Goal: Transaction & Acquisition: Purchase product/service

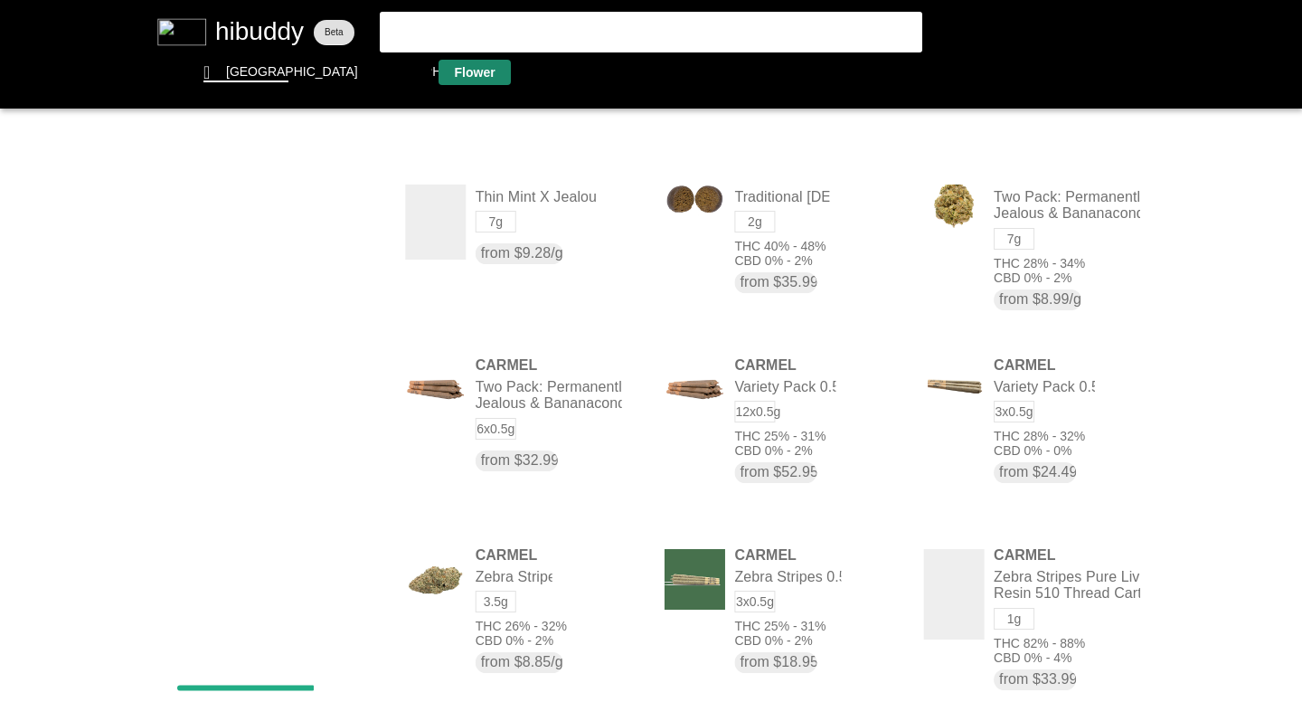
click at [472, 69] on flt-glass-pane at bounding box center [651, 360] width 1302 height 721
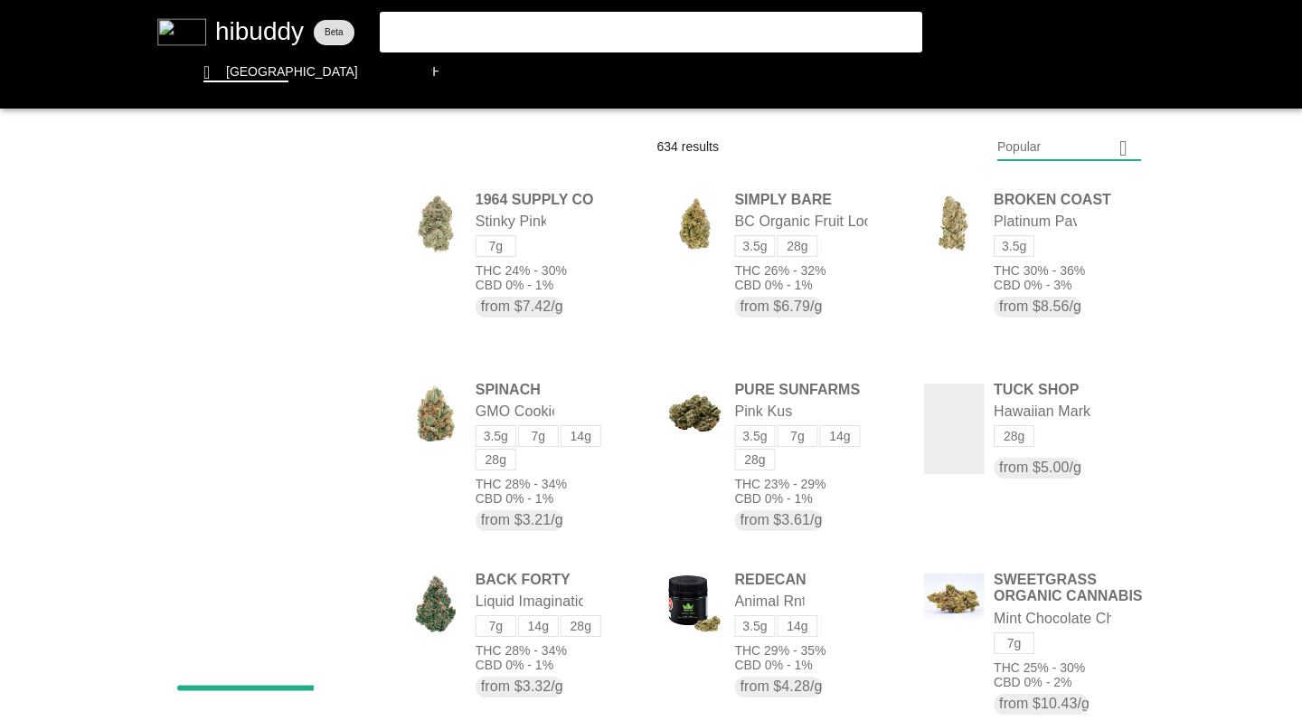
click at [347, 425] on flt-glass-pane at bounding box center [651, 360] width 1302 height 721
click at [359, 225] on flt-glass-pane at bounding box center [651, 360] width 1302 height 721
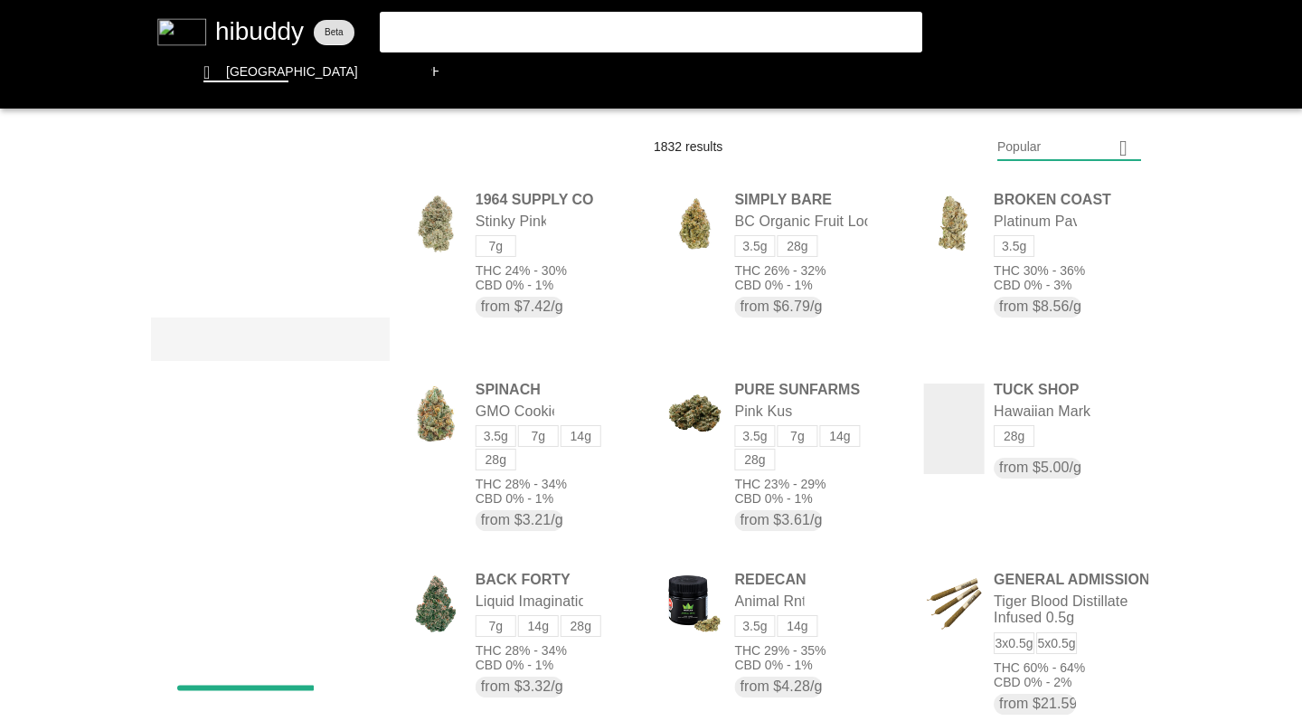
click at [304, 334] on flt-glass-pane at bounding box center [651, 360] width 1302 height 721
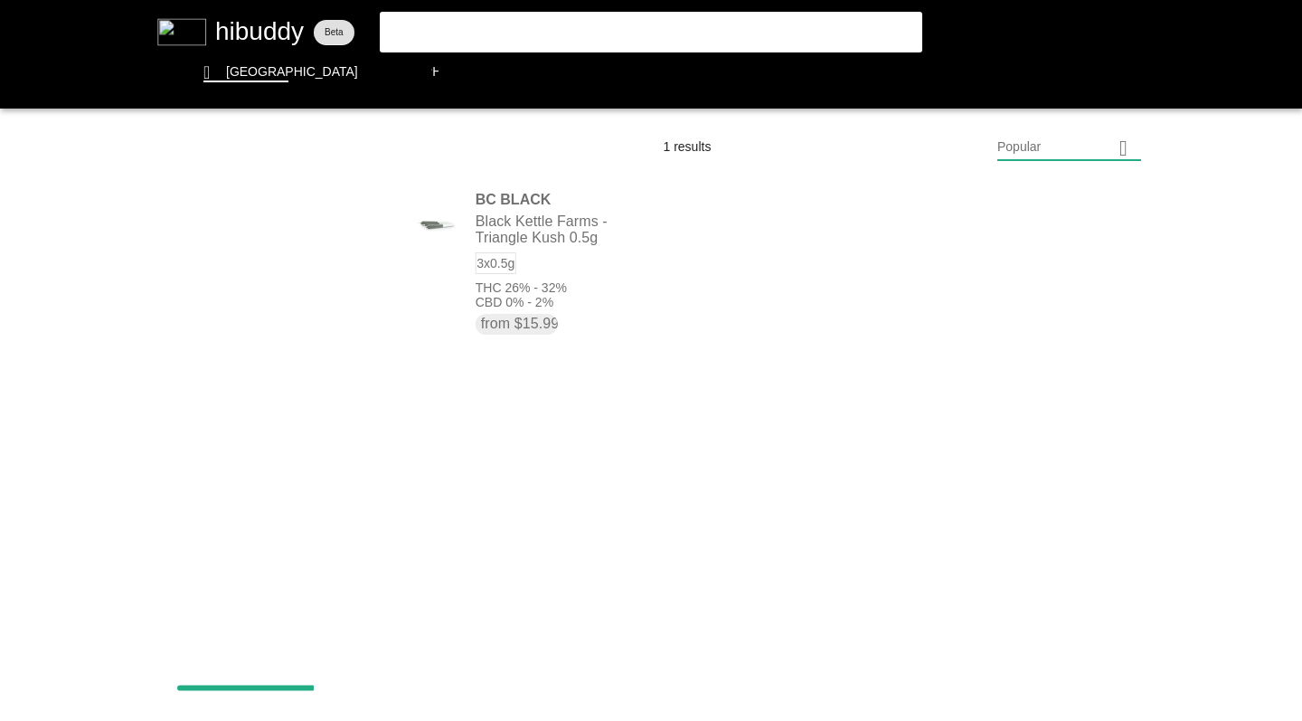
click at [307, 229] on flt-glass-pane at bounding box center [651, 360] width 1302 height 721
click at [306, 263] on flt-glass-pane at bounding box center [651, 360] width 1302 height 721
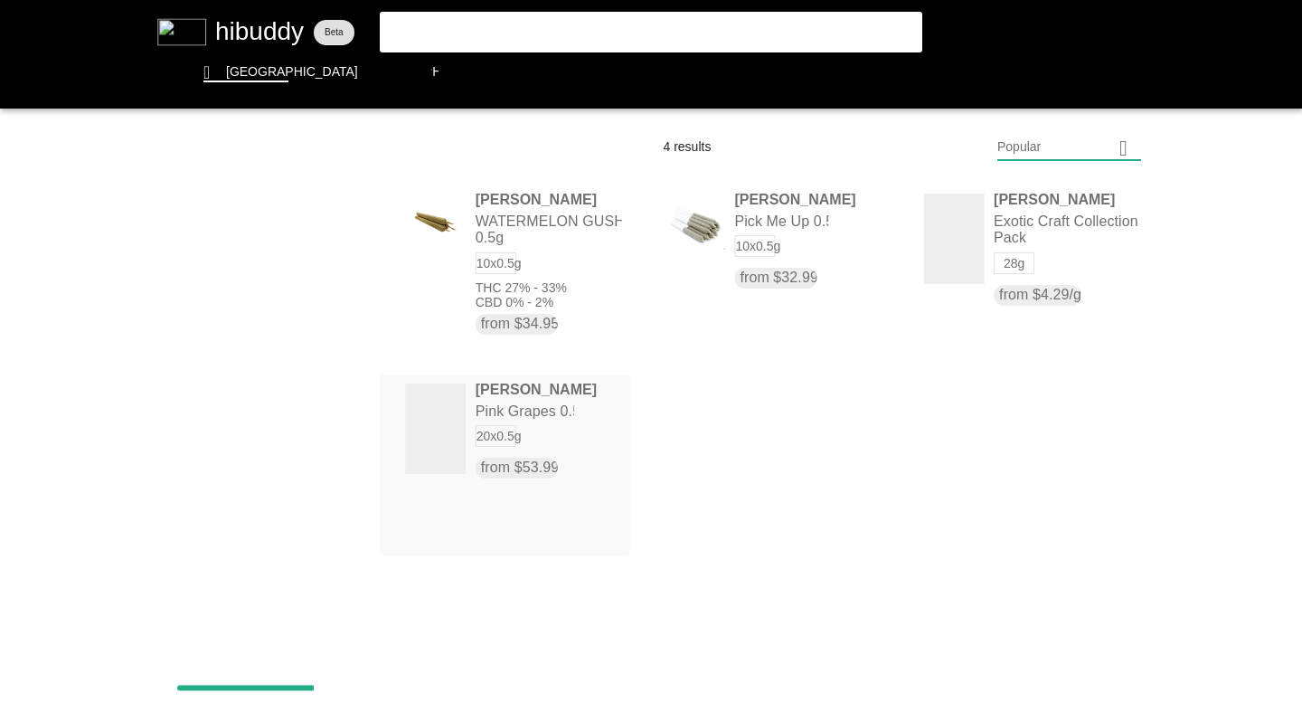
click at [517, 415] on flt-glass-pane at bounding box center [651, 360] width 1302 height 721
click at [1011, 226] on flt-glass-pane at bounding box center [651, 360] width 1302 height 721
click at [210, 227] on flt-glass-pane at bounding box center [651, 360] width 1302 height 721
click at [269, 235] on flt-glass-pane at bounding box center [651, 360] width 1302 height 721
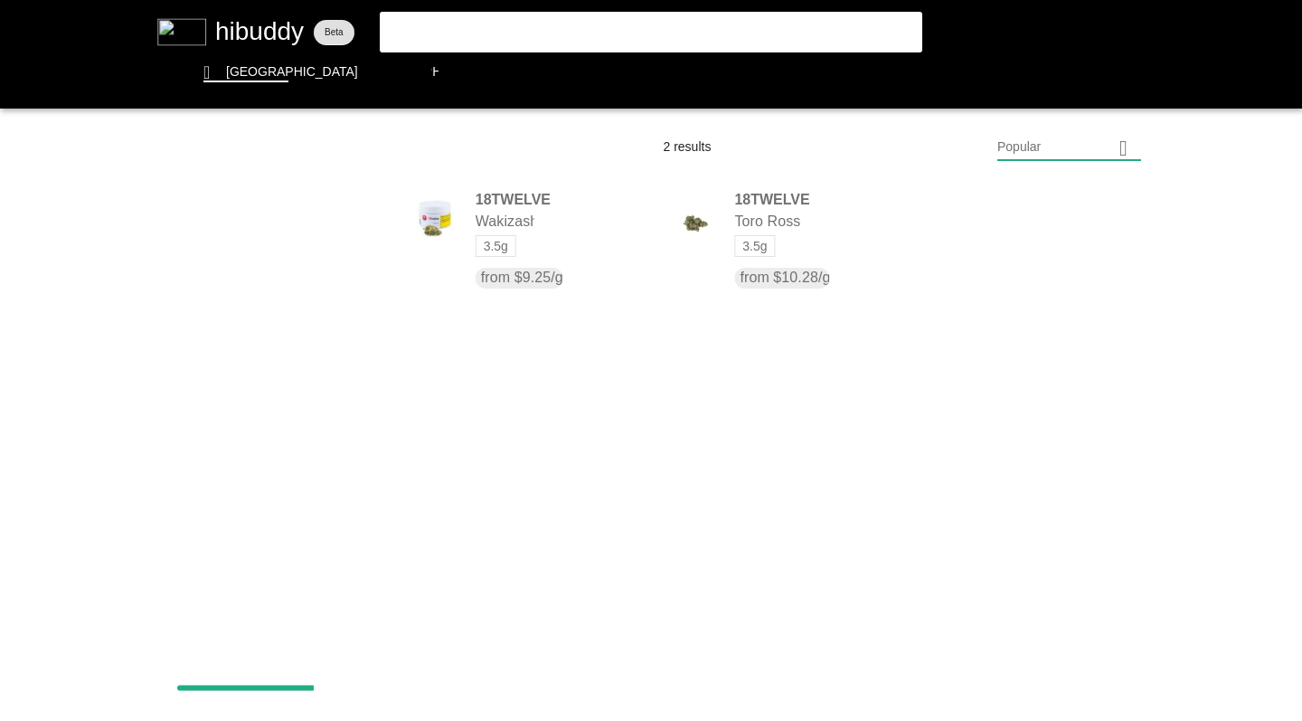
click at [302, 234] on flt-glass-pane at bounding box center [651, 360] width 1302 height 721
click at [301, 270] on flt-glass-pane at bounding box center [651, 360] width 1302 height 721
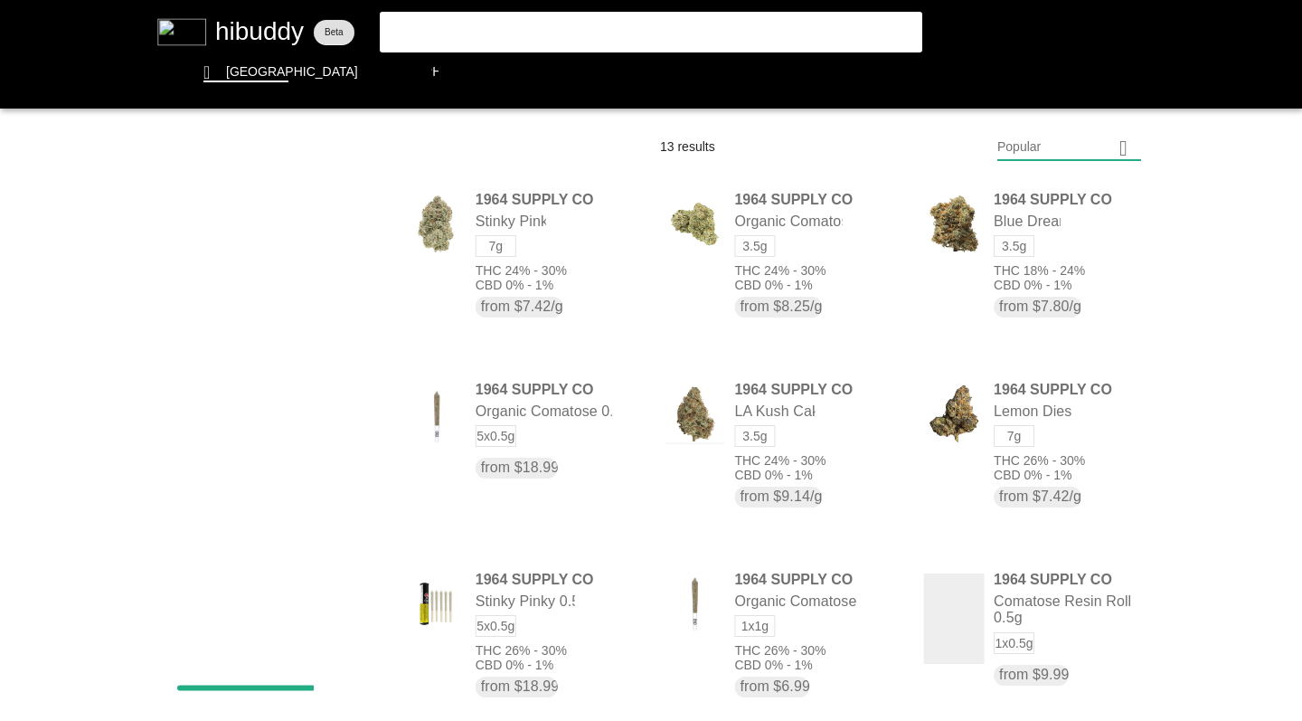
click at [1035, 142] on flt-glass-pane at bounding box center [651, 360] width 1302 height 721
click at [1026, 277] on flt-glass-pane at bounding box center [651, 360] width 1302 height 721
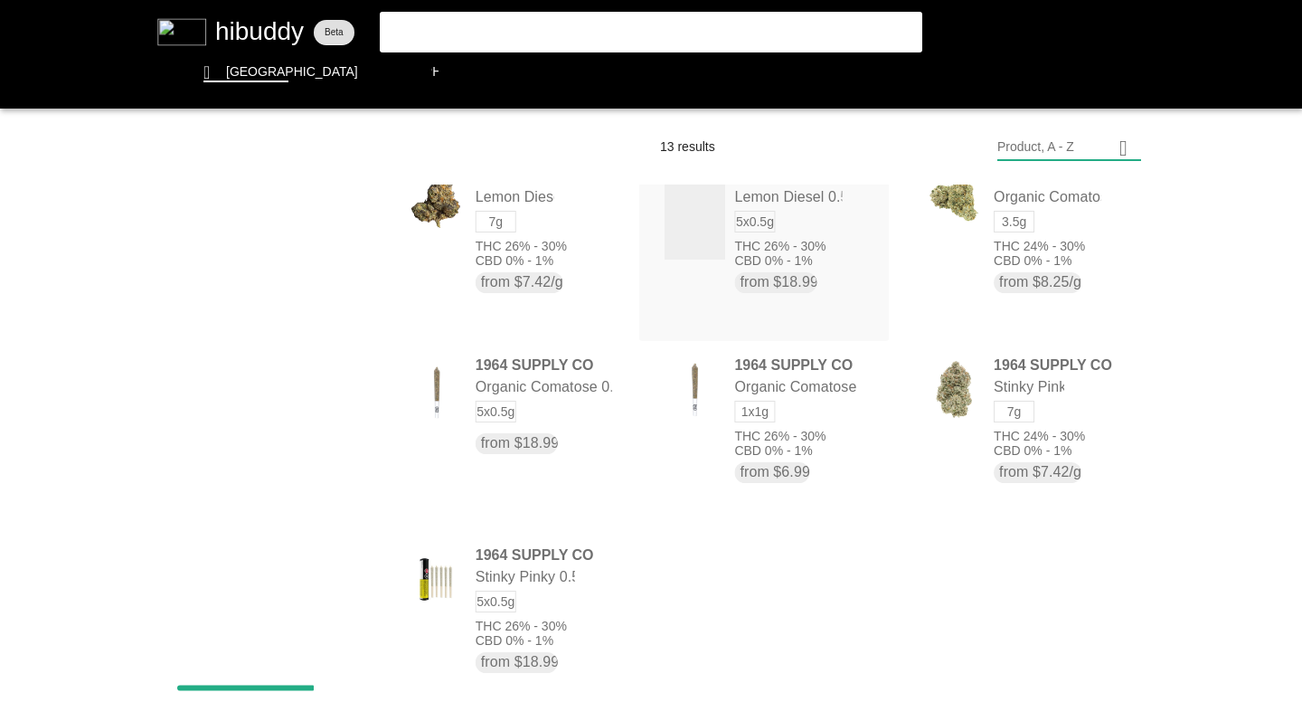
click at [790, 241] on flt-glass-pane at bounding box center [651, 360] width 1302 height 721
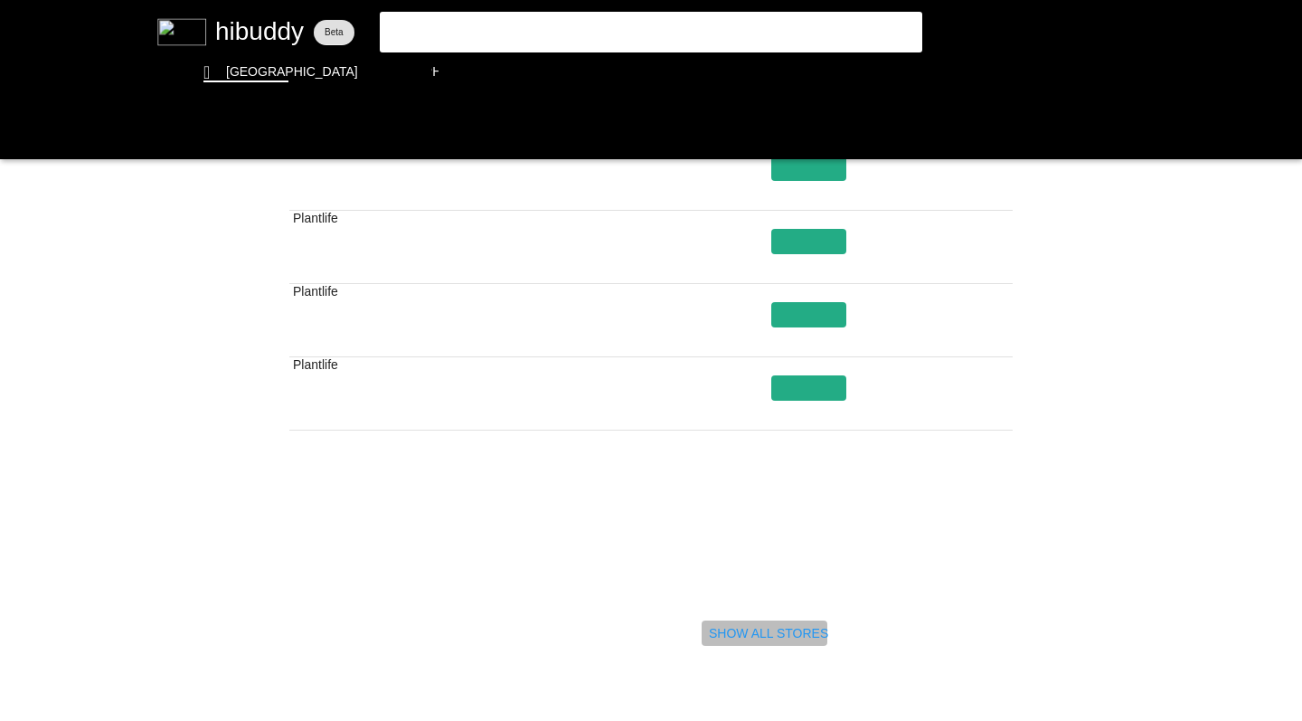
click at [771, 639] on flt-glass-pane at bounding box center [651, 360] width 1302 height 721
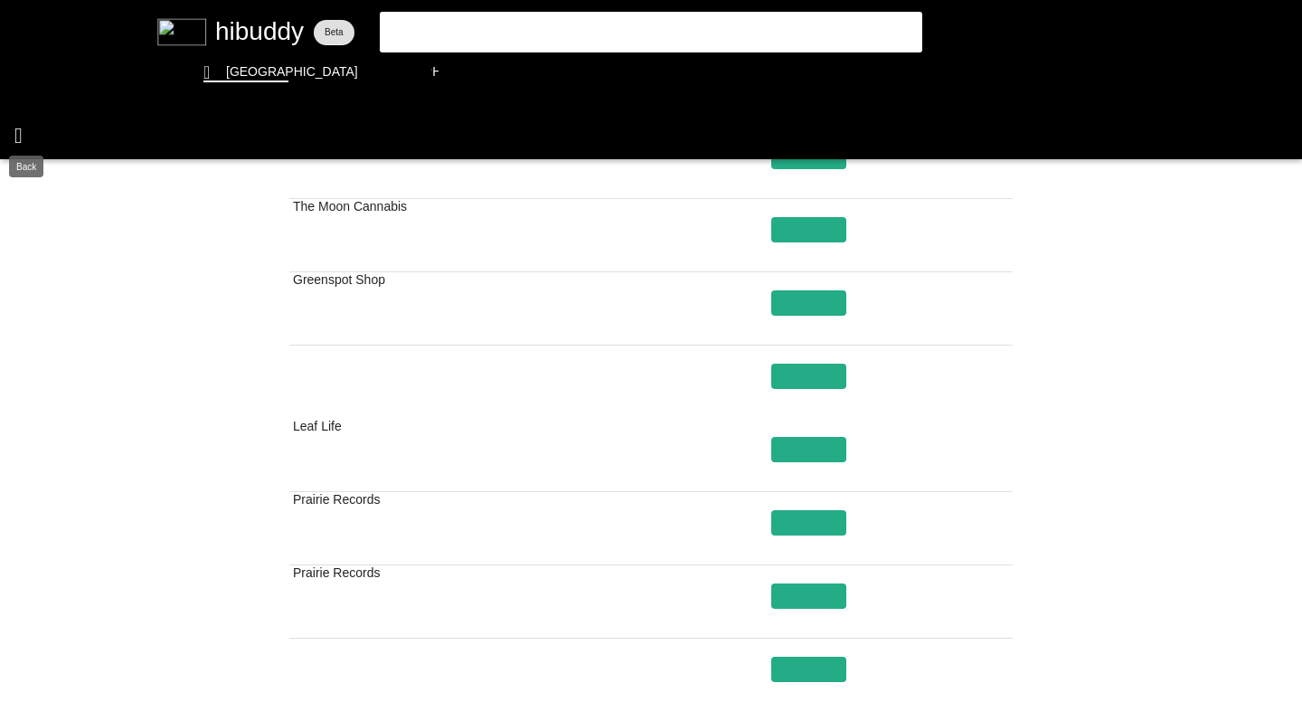
click at [17, 132] on flt-glass-pane at bounding box center [651, 360] width 1302 height 721
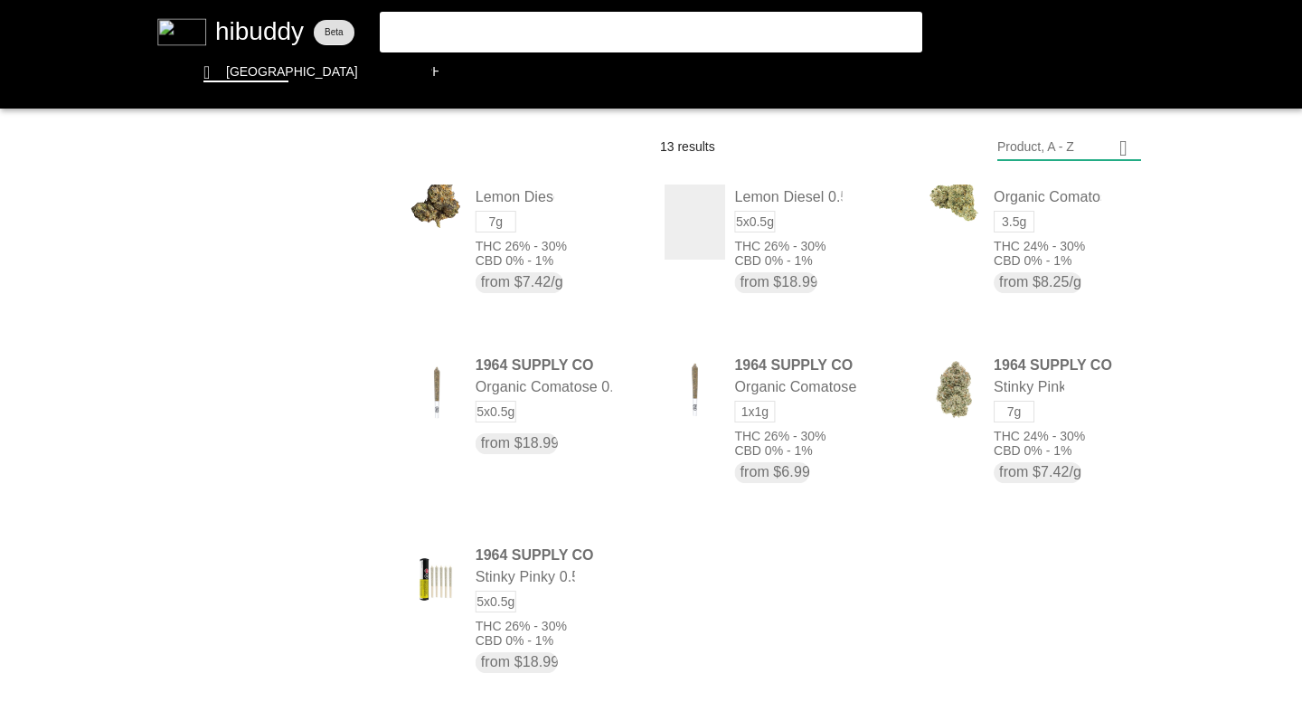
click at [249, 222] on flt-glass-pane at bounding box center [651, 360] width 1302 height 721
click at [264, 358] on flt-glass-pane at bounding box center [651, 360] width 1302 height 721
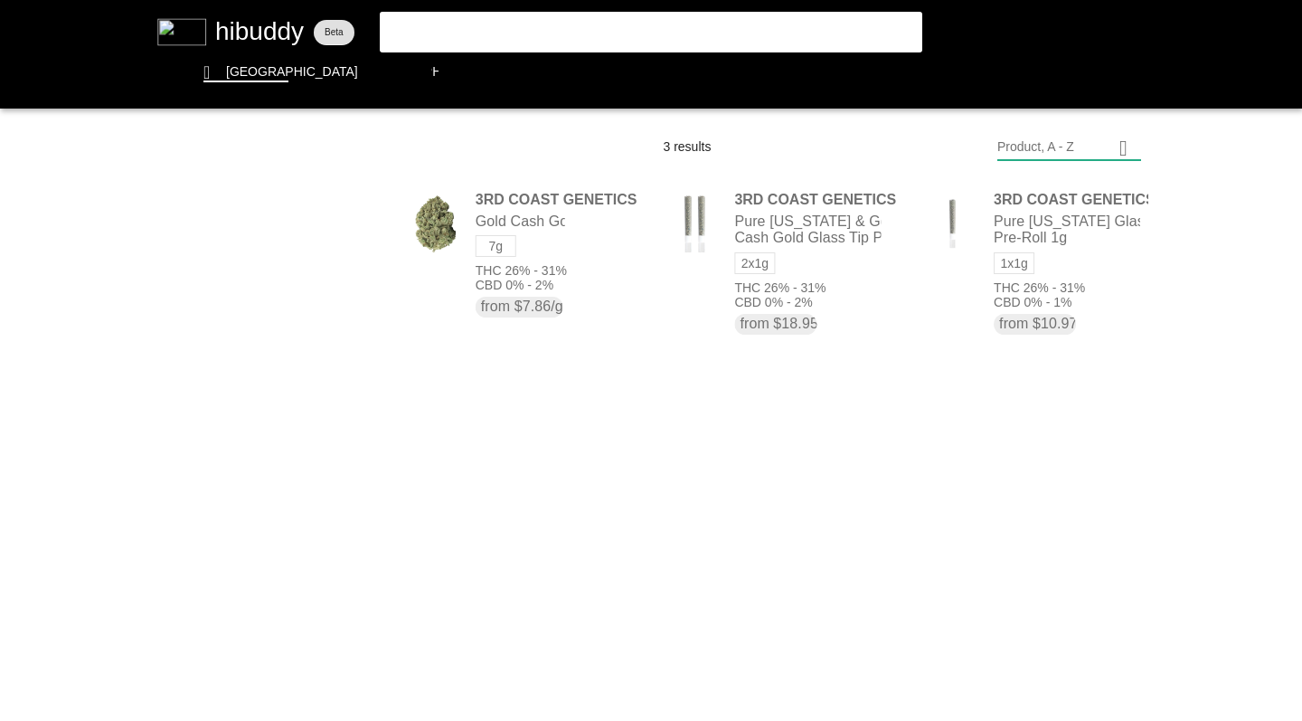
click at [276, 232] on flt-glass-pane at bounding box center [651, 360] width 1302 height 721
click at [269, 357] on flt-glass-pane at bounding box center [651, 360] width 1302 height 721
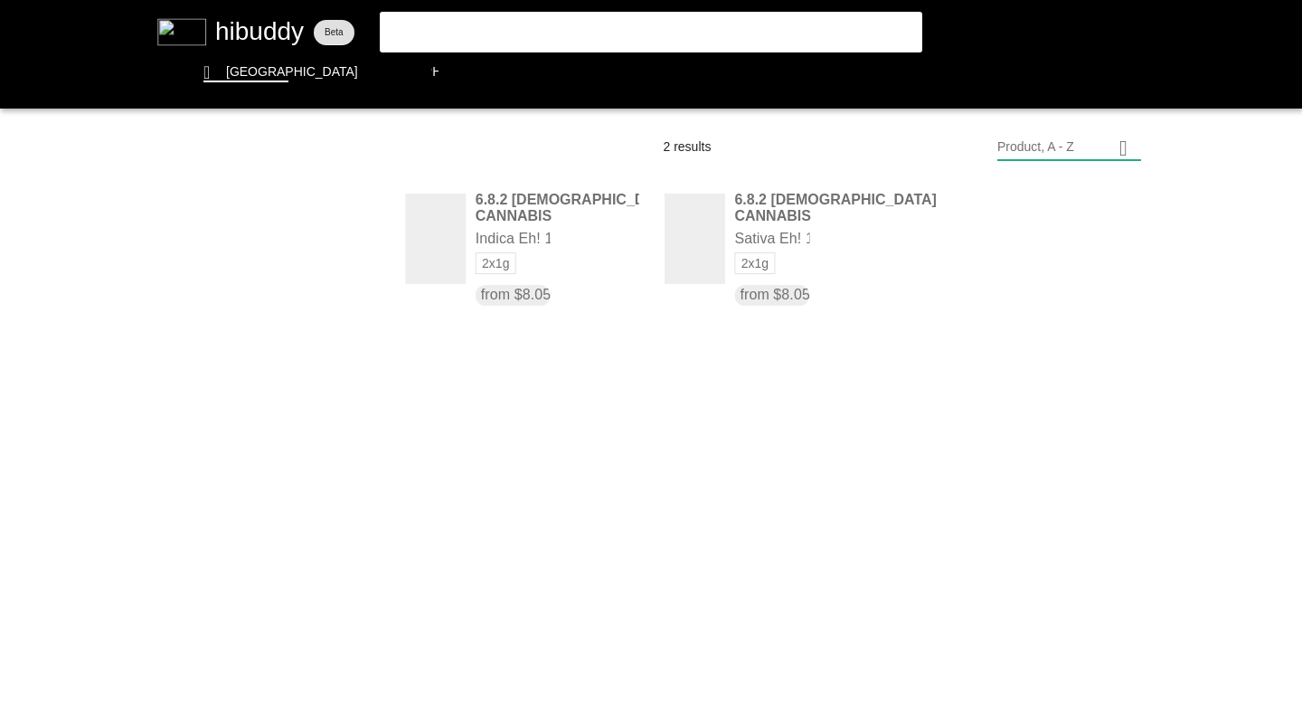
click at [277, 232] on flt-glass-pane at bounding box center [651, 360] width 1302 height 721
click at [269, 270] on flt-glass-pane at bounding box center [651, 360] width 1302 height 721
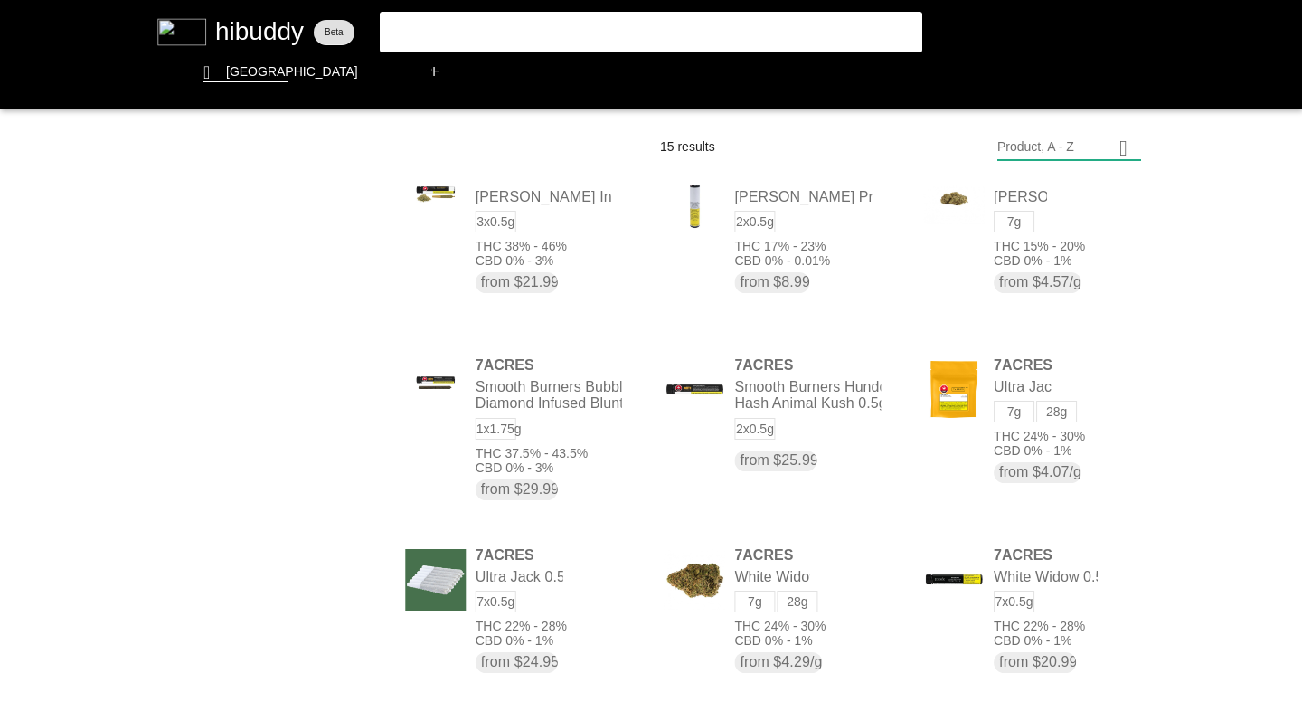
click at [234, 230] on flt-glass-pane at bounding box center [651, 360] width 1302 height 721
click at [269, 275] on flt-glass-pane at bounding box center [651, 360] width 1302 height 721
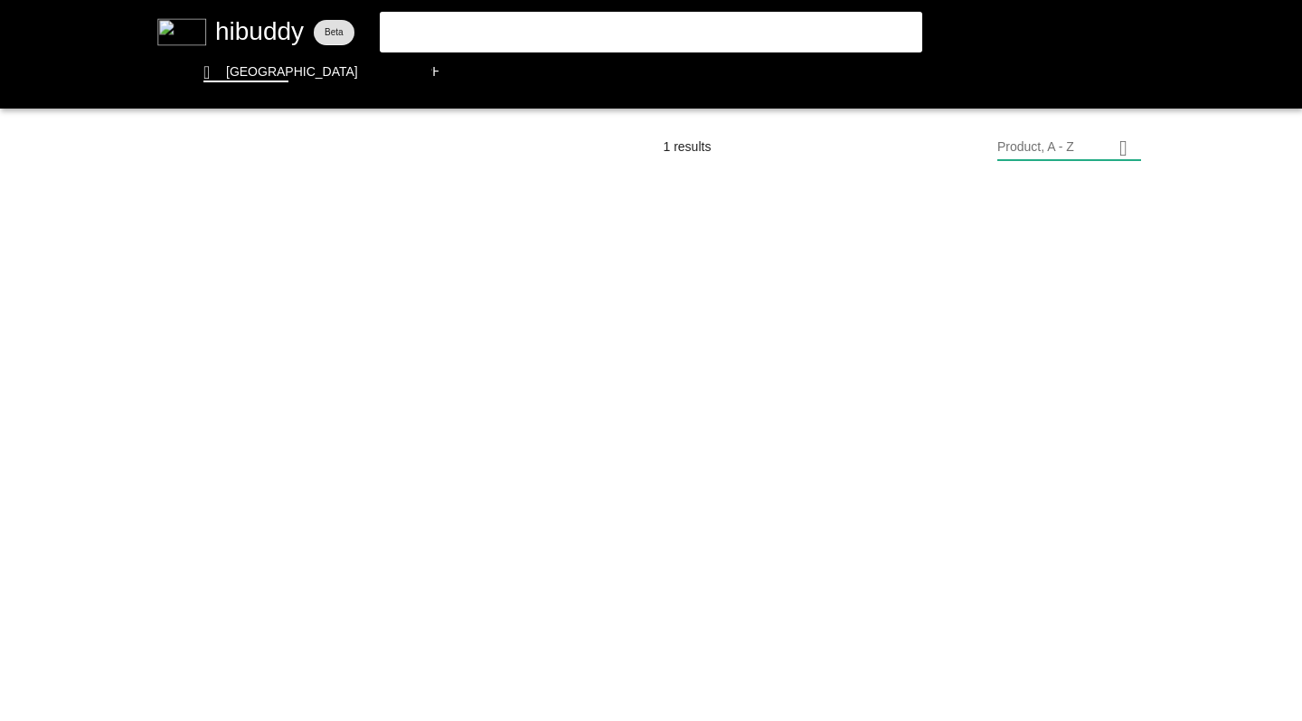
click at [269, 275] on flt-glass-pane at bounding box center [651, 360] width 1302 height 721
click at [355, 399] on flt-glass-pane at bounding box center [651, 360] width 1302 height 721
click at [337, 231] on flt-glass-pane at bounding box center [651, 360] width 1302 height 721
click at [309, 269] on flt-glass-pane at bounding box center [651, 360] width 1302 height 721
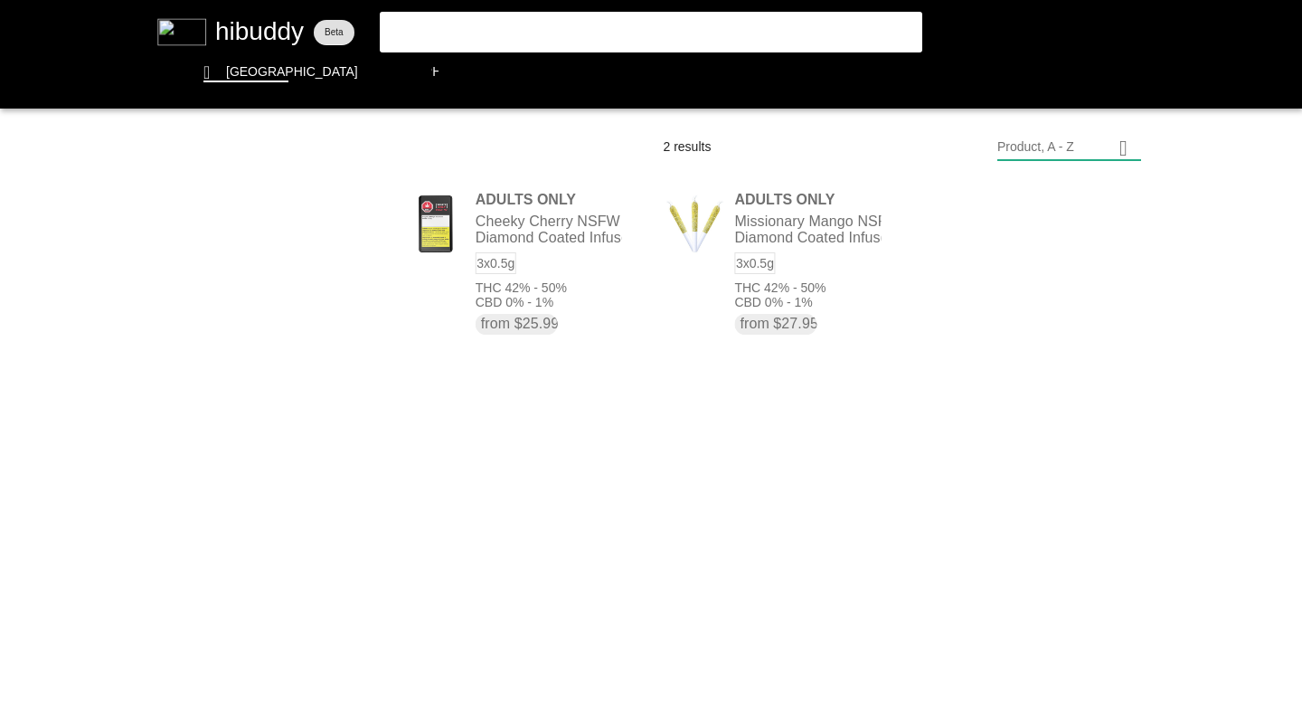
click at [304, 228] on flt-glass-pane at bounding box center [651, 360] width 1302 height 721
click at [259, 374] on flt-glass-pane at bounding box center [651, 360] width 1302 height 721
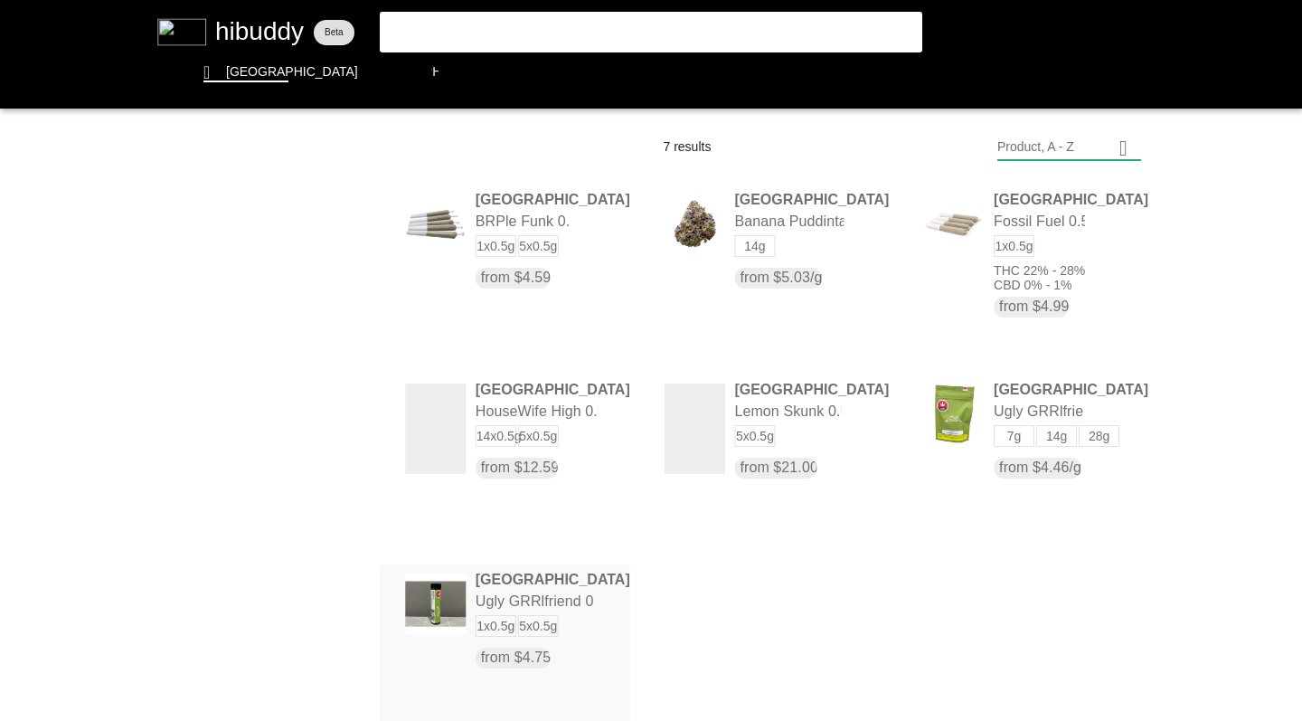
click at [530, 593] on flt-glass-pane at bounding box center [651, 360] width 1302 height 721
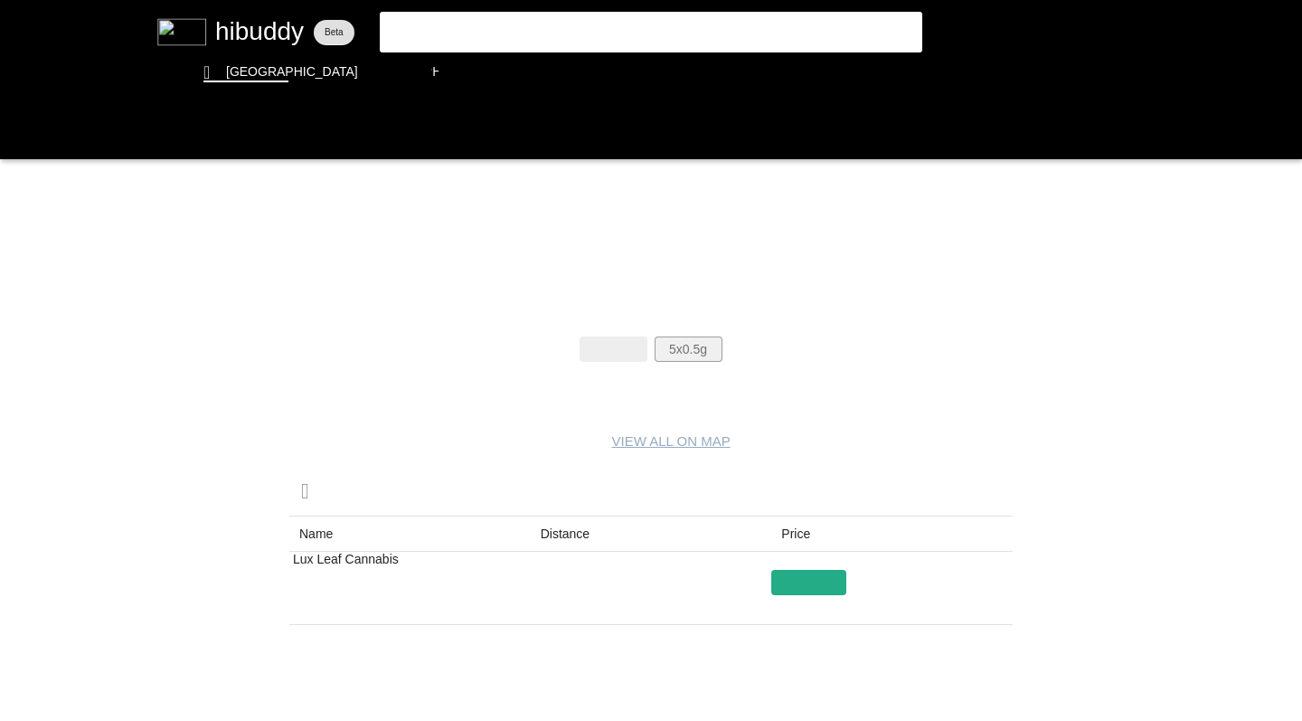
click at [687, 351] on flt-glass-pane at bounding box center [651, 360] width 1302 height 721
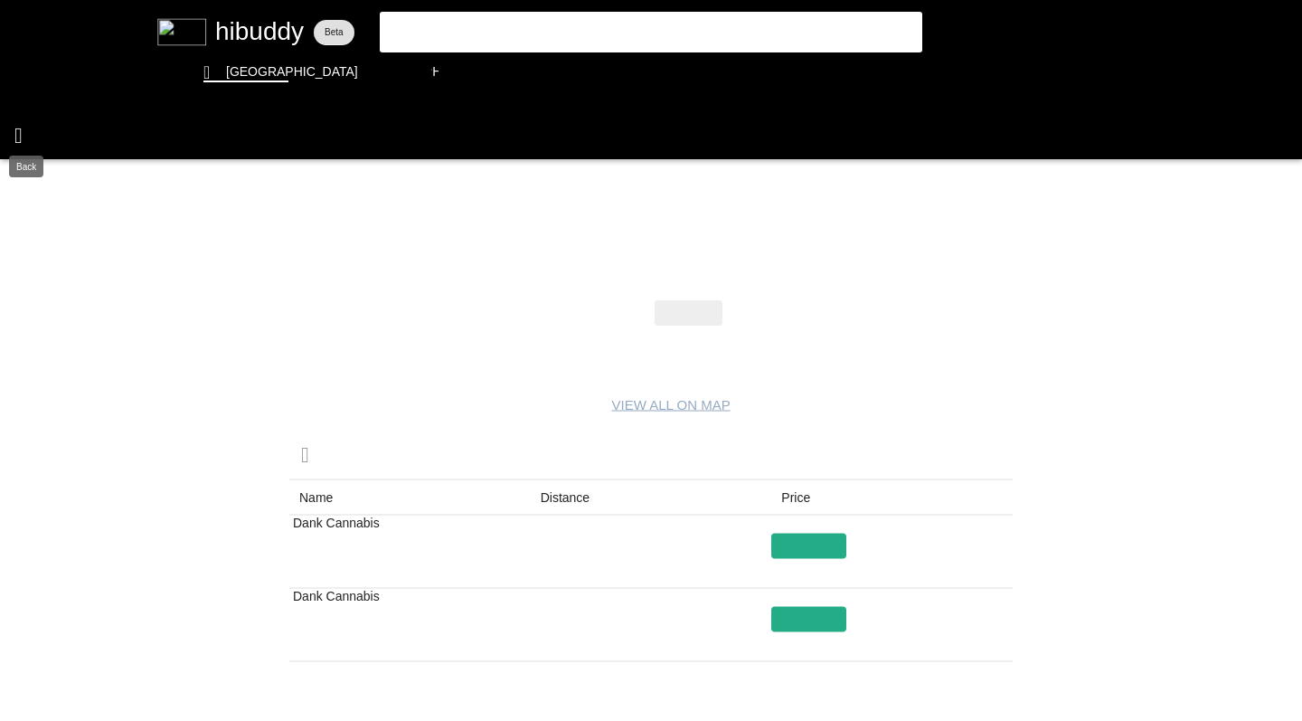
click at [19, 136] on flt-glass-pane at bounding box center [651, 360] width 1302 height 721
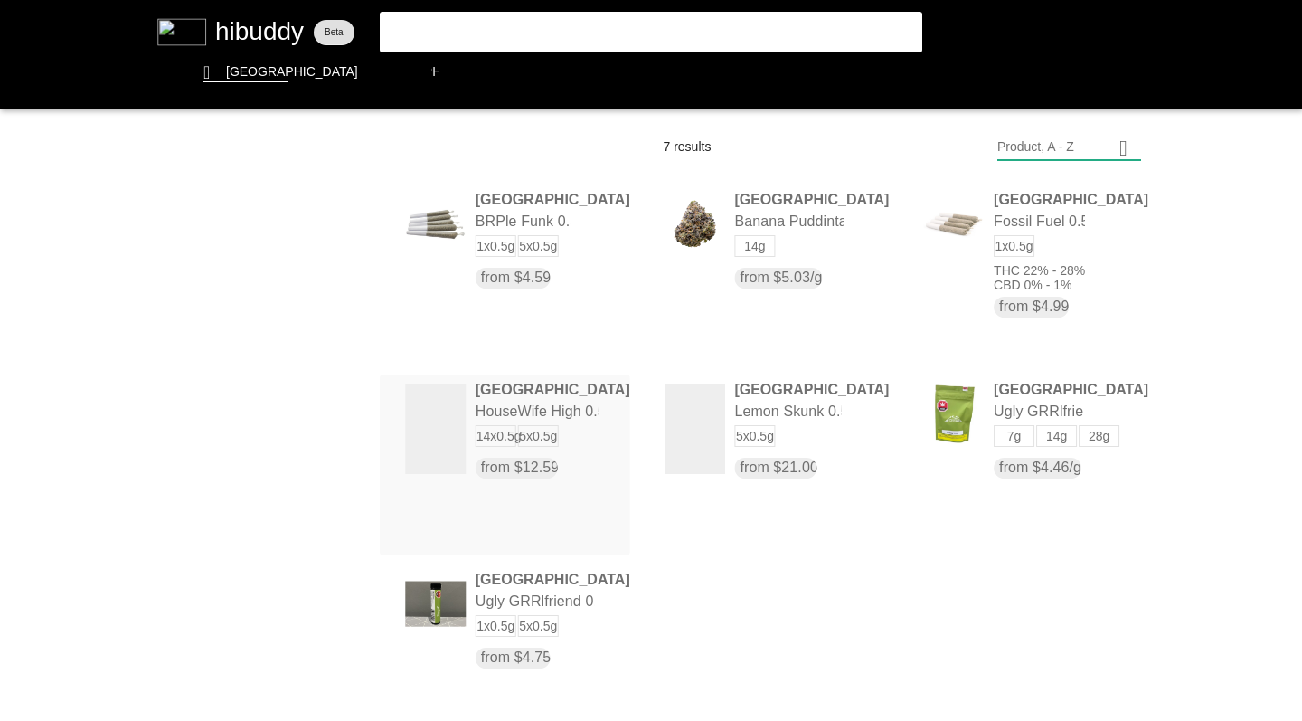
click at [455, 413] on flt-glass-pane at bounding box center [651, 360] width 1302 height 721
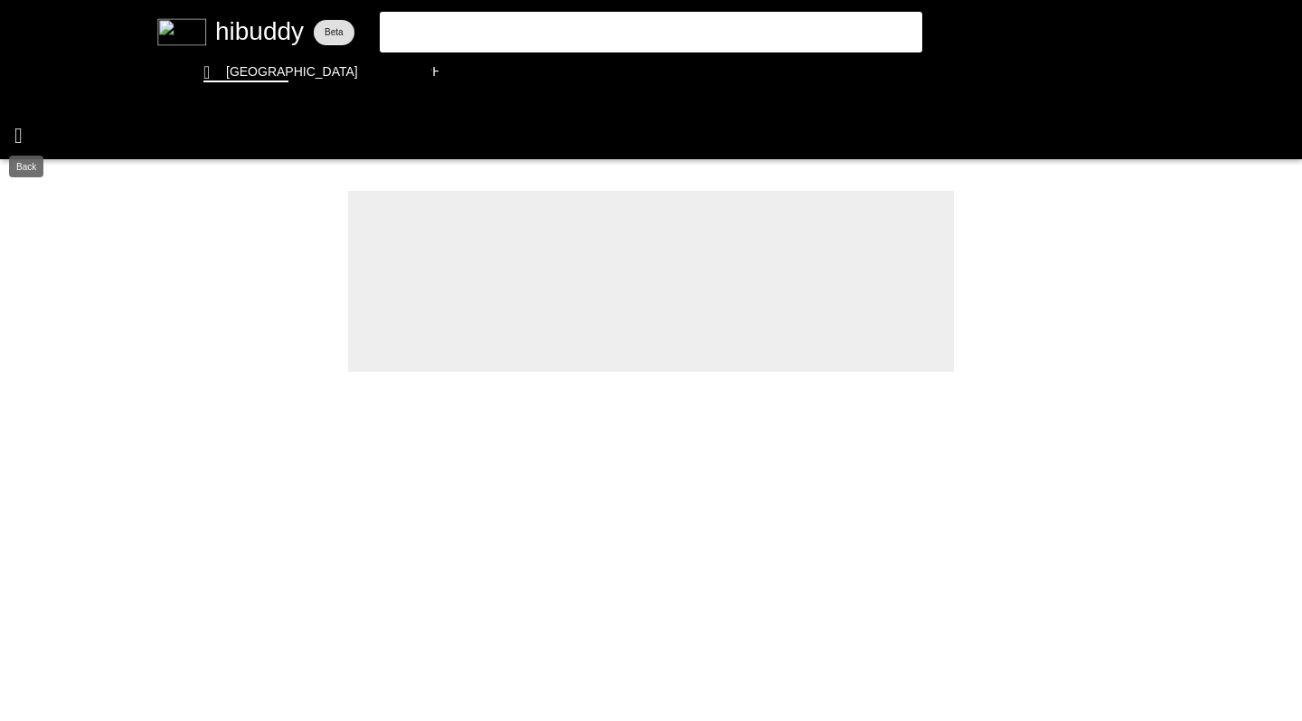
click at [23, 135] on flt-glass-pane at bounding box center [651, 360] width 1302 height 721
